Goal: Communication & Community: Answer question/provide support

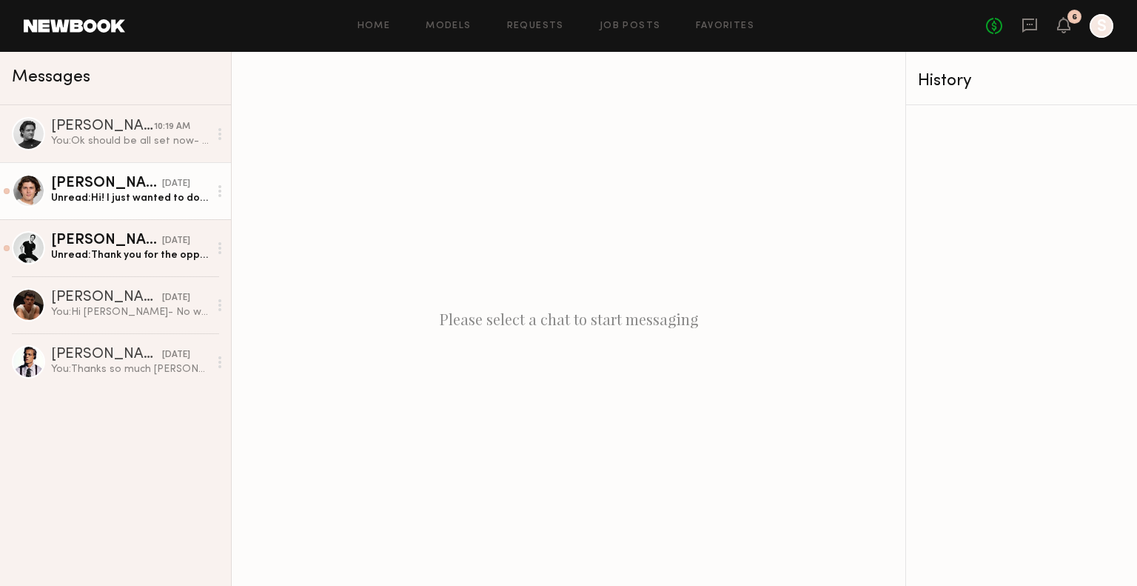
click at [113, 204] on div "Unread: Hi! I just wanted to double check if I’m booked for this or not, as New…" at bounding box center [130, 198] width 158 height 14
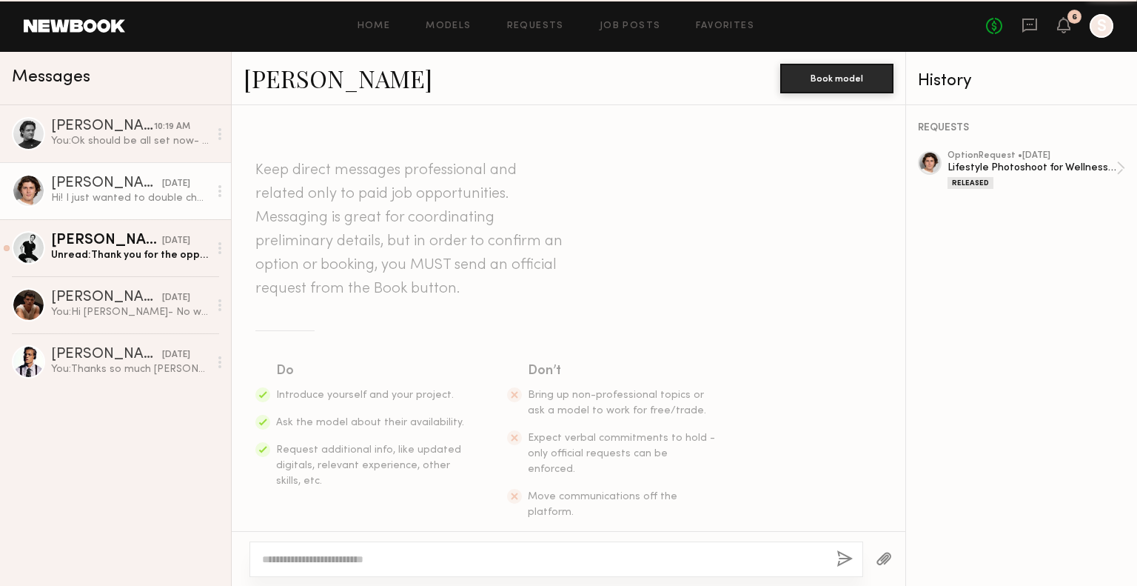
scroll to position [210, 0]
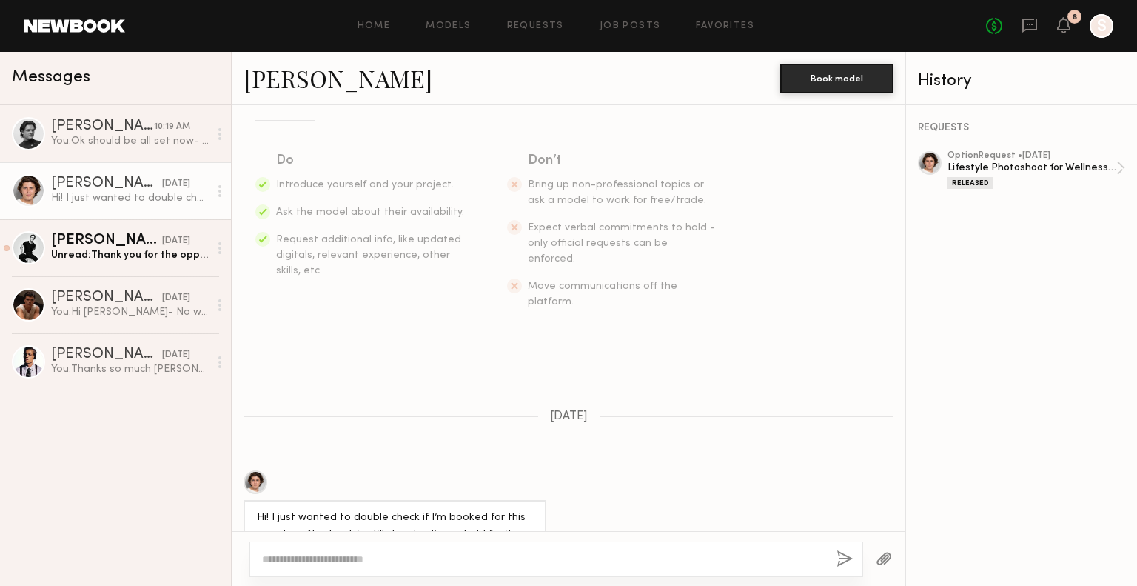
click at [466, 550] on div at bounding box center [556, 559] width 614 height 36
click at [426, 564] on textarea at bounding box center [543, 559] width 563 height 15
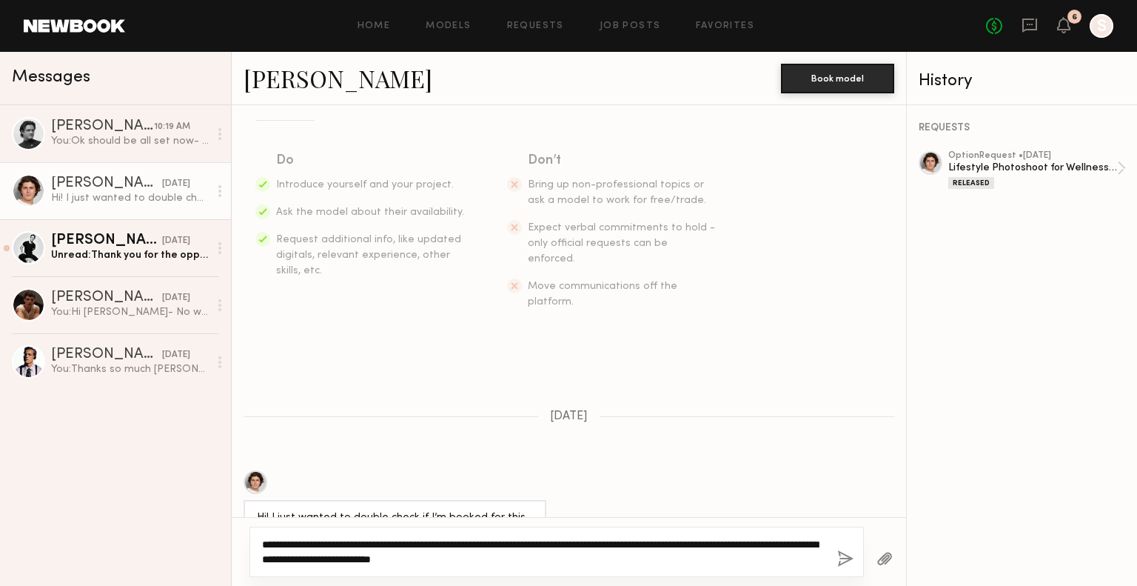
type textarea "**********"
click at [844, 559] on button "button" at bounding box center [845, 559] width 16 height 19
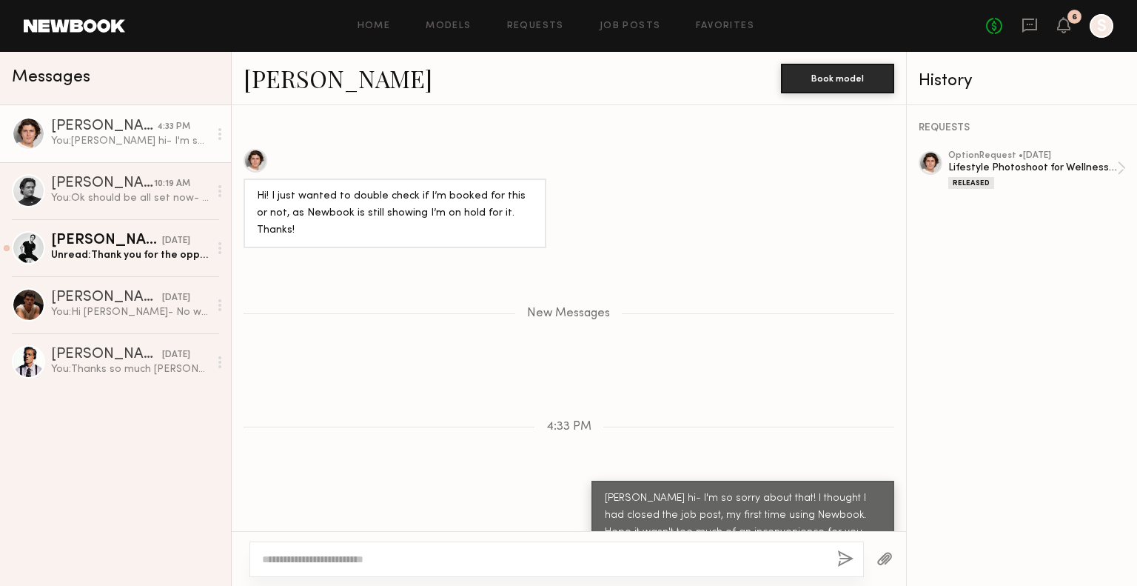
scroll to position [531, 0]
click at [117, 259] on div "Unread: Thank you for the opportunity!!" at bounding box center [130, 255] width 158 height 14
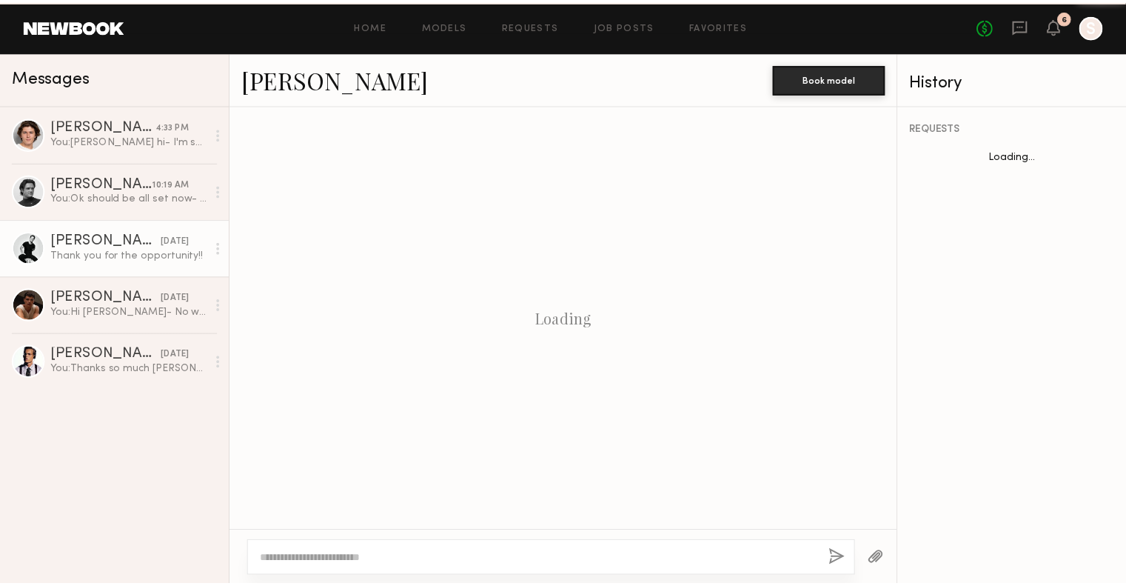
scroll to position [304, 0]
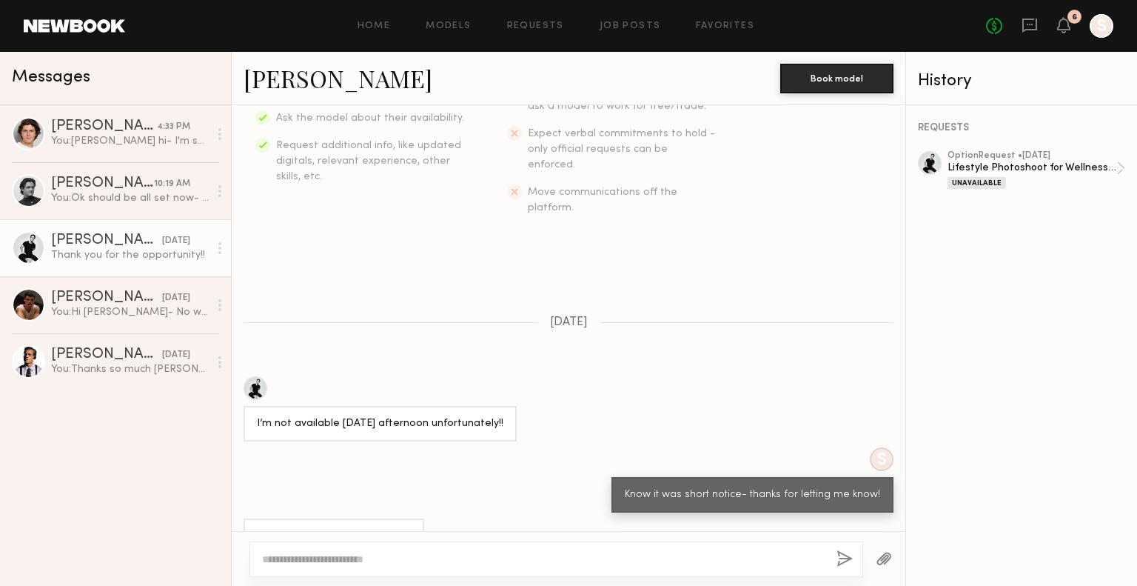
click at [1063, 35] on div "6" at bounding box center [1063, 26] width 13 height 19
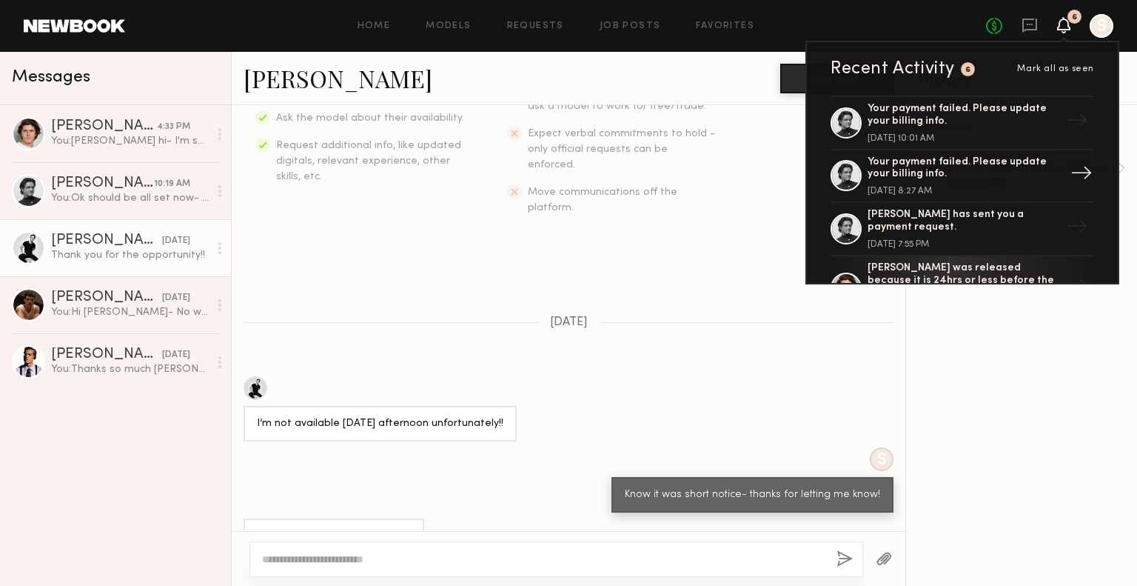
click at [843, 172] on div at bounding box center [846, 175] width 31 height 31
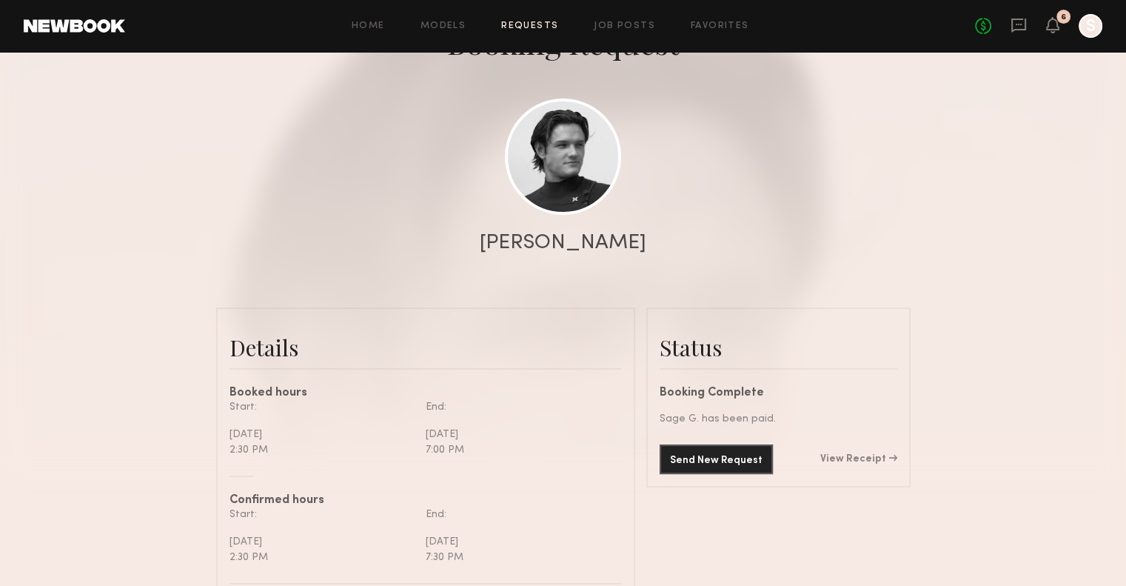
scroll to position [118, 0]
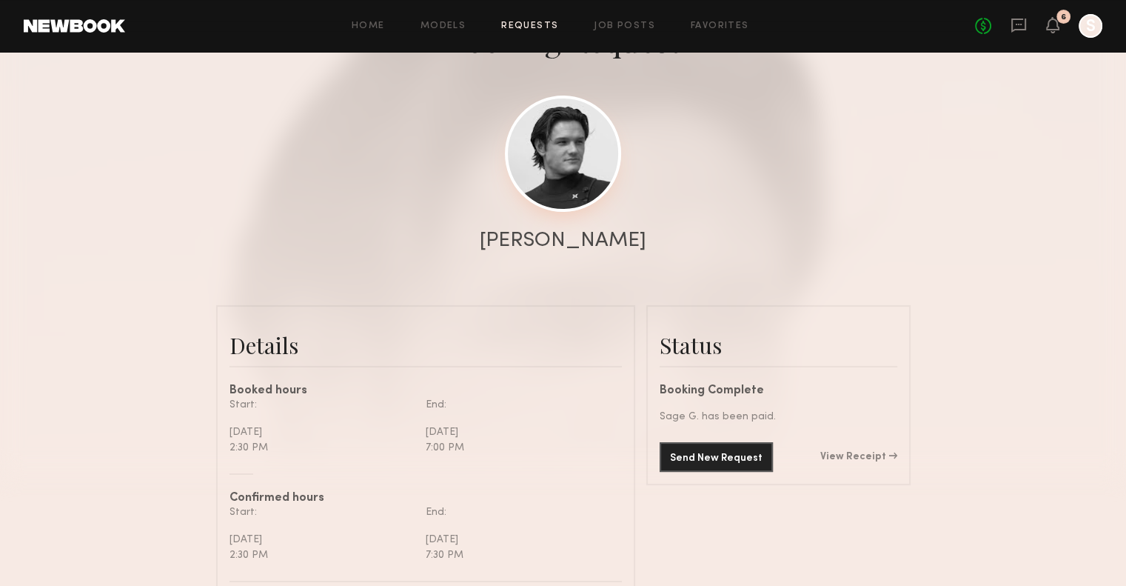
click at [559, 174] on link at bounding box center [563, 154] width 116 height 116
